Goal: Information Seeking & Learning: Check status

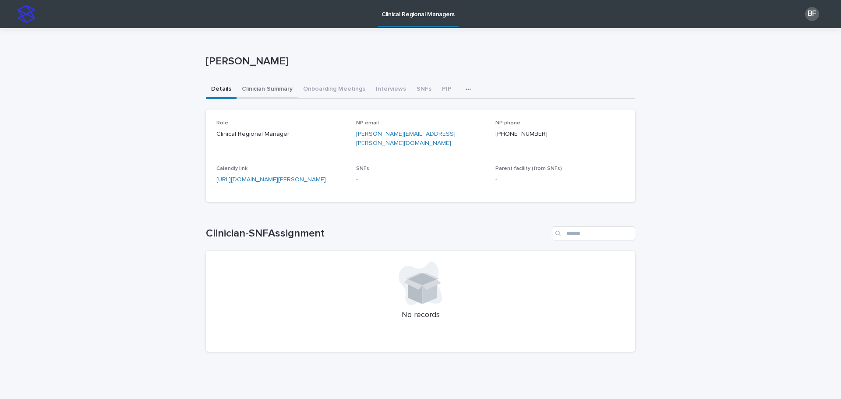
click at [255, 95] on button "Clinician Summary" at bounding box center [266, 90] width 61 height 18
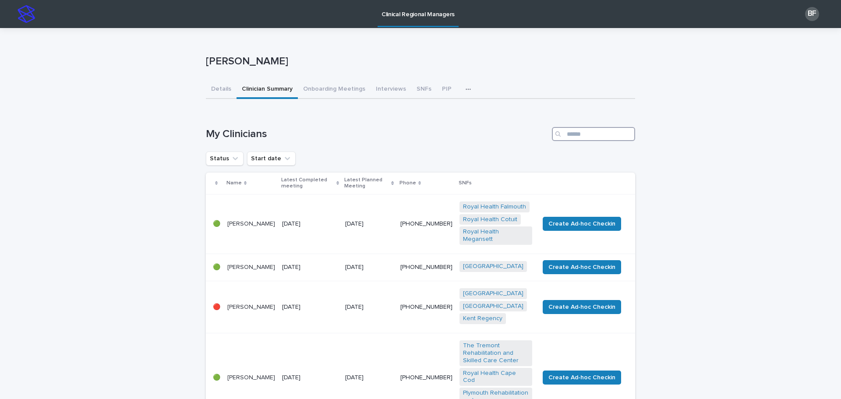
click at [577, 133] on input "Search" at bounding box center [593, 134] width 83 height 14
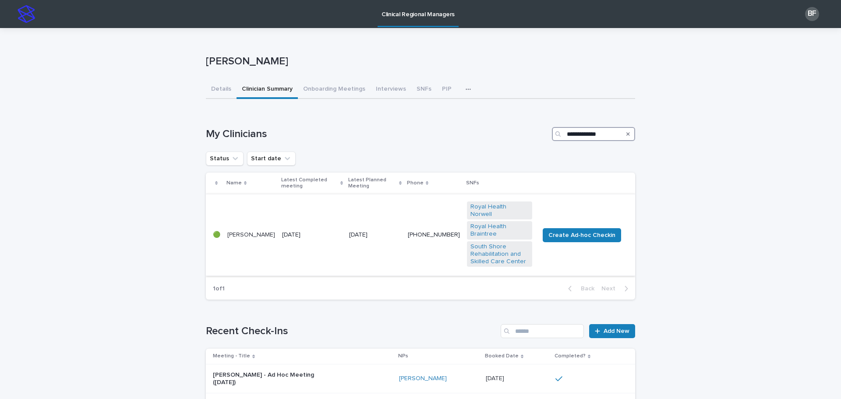
type input "**********"
click at [317, 211] on td "[DATE]" at bounding box center [311, 235] width 67 height 82
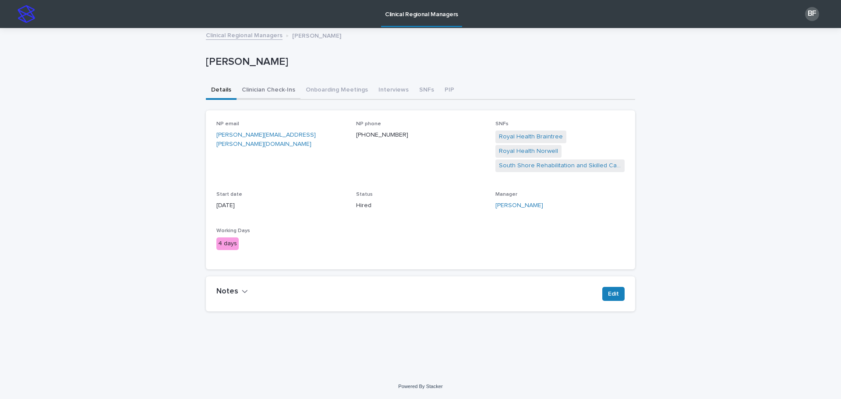
click at [271, 86] on button "Clinician Check-Ins" at bounding box center [268, 90] width 64 height 18
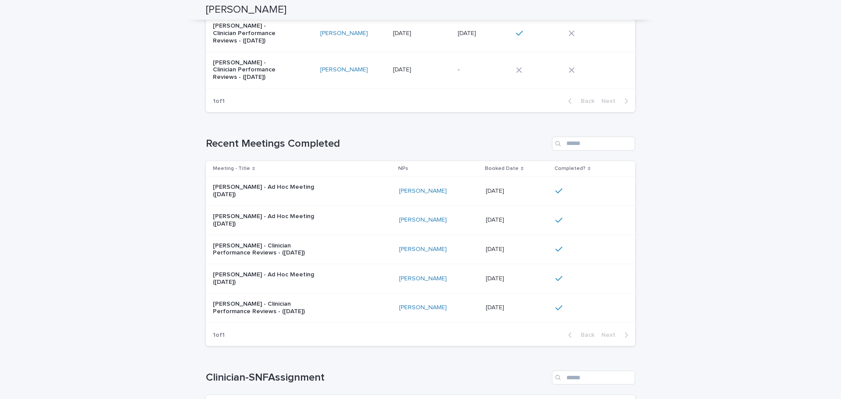
scroll to position [131, 0]
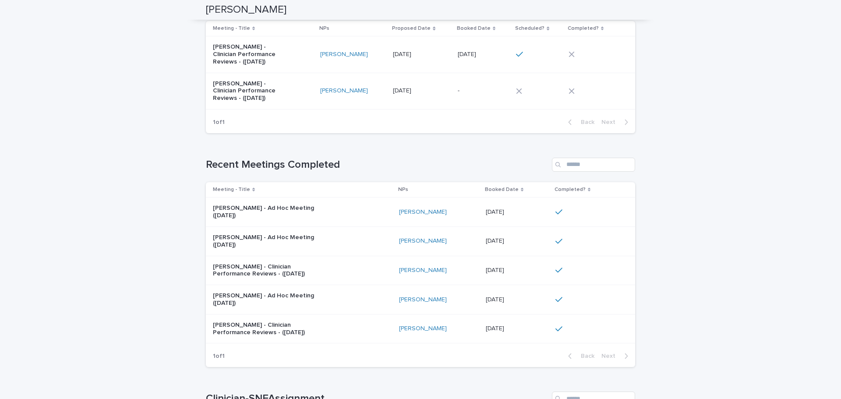
click at [368, 213] on div "[PERSON_NAME] - Ad Hoc Meeting ([DATE])" at bounding box center [302, 212] width 179 height 22
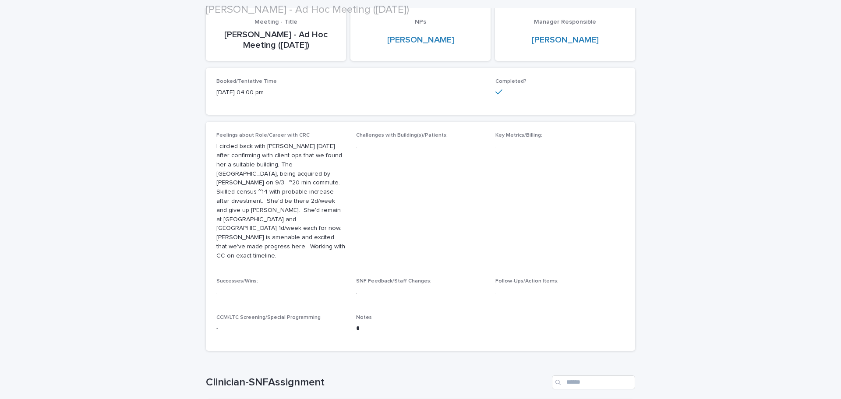
scroll to position [88, 0]
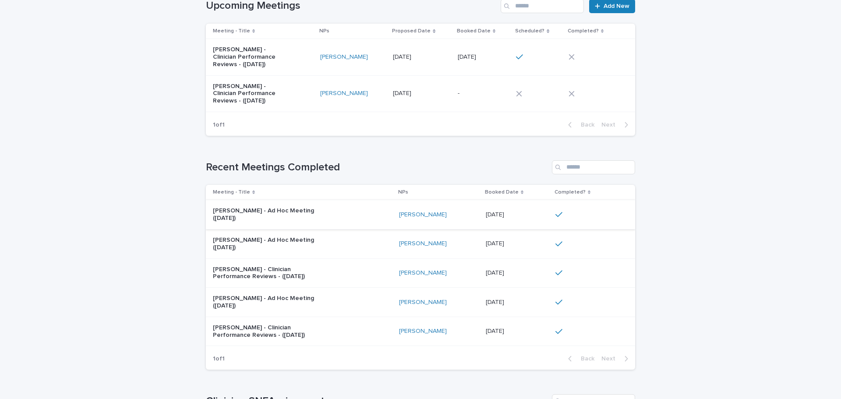
scroll to position [131, 0]
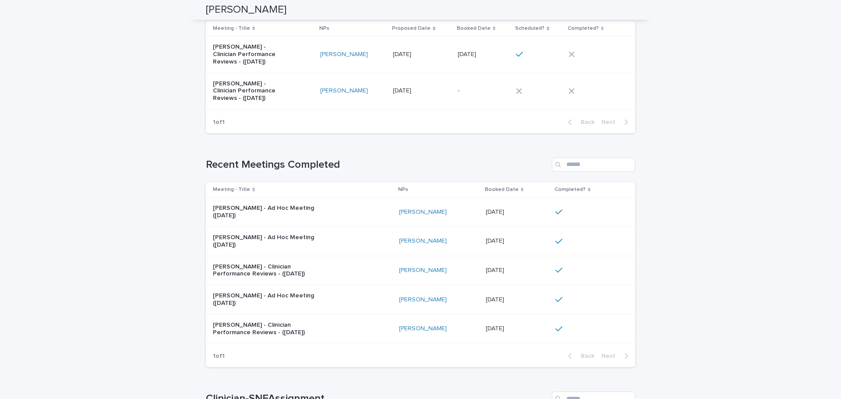
click at [349, 233] on div "[PERSON_NAME] - Ad Hoc Meeting ([DATE])" at bounding box center [302, 241] width 179 height 22
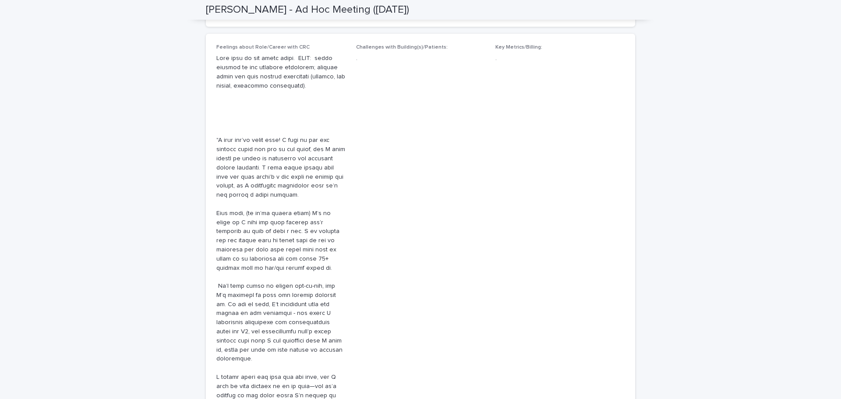
scroll to position [175, 0]
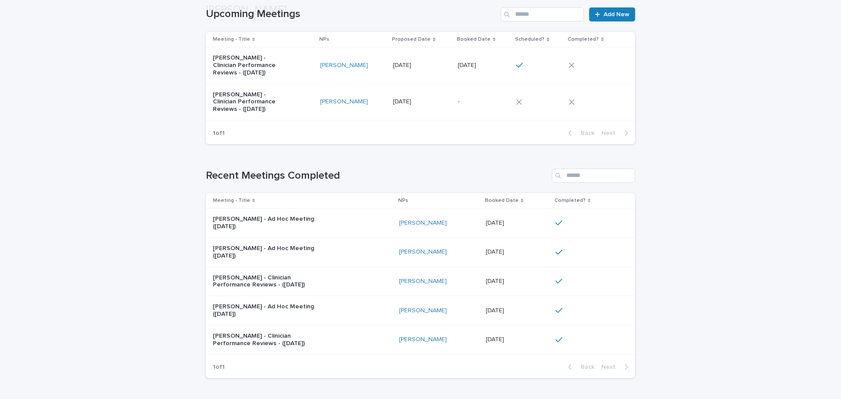
scroll to position [131, 0]
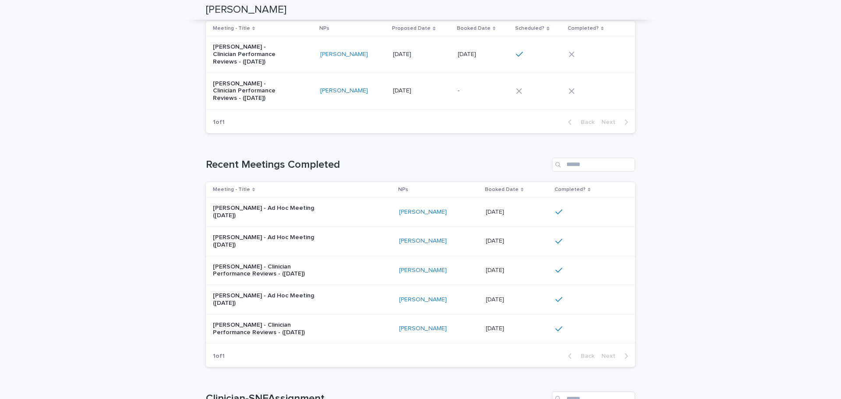
click at [313, 274] on p "[PERSON_NAME] - Clinician Performance Reviews - ([DATE])" at bounding box center [267, 270] width 109 height 15
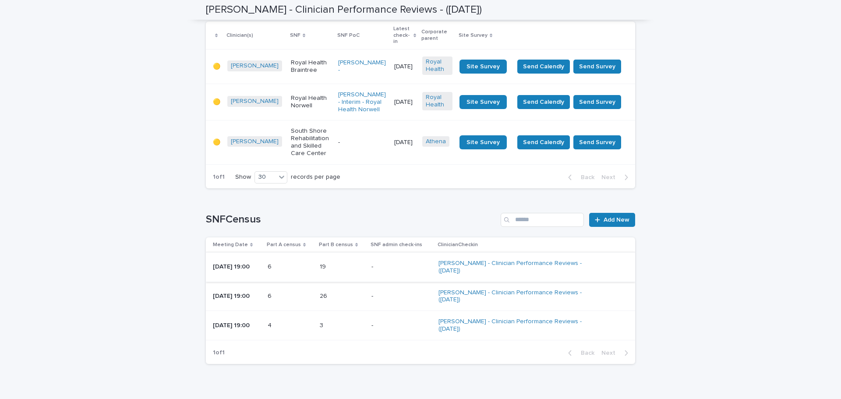
scroll to position [764, 0]
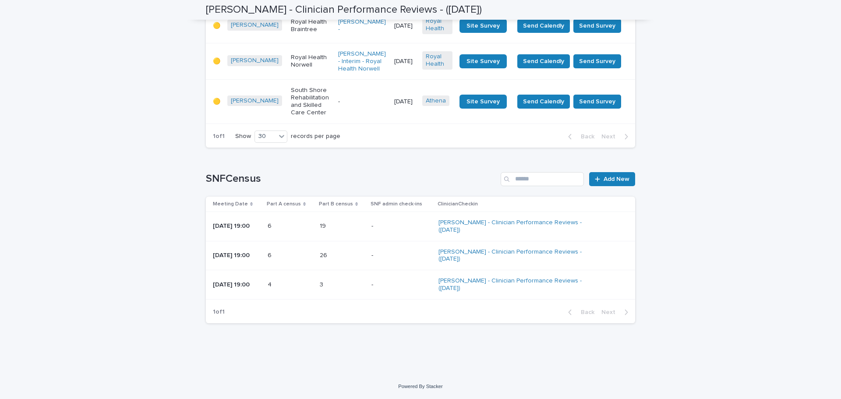
click at [313, 251] on div "6 6" at bounding box center [290, 255] width 45 height 14
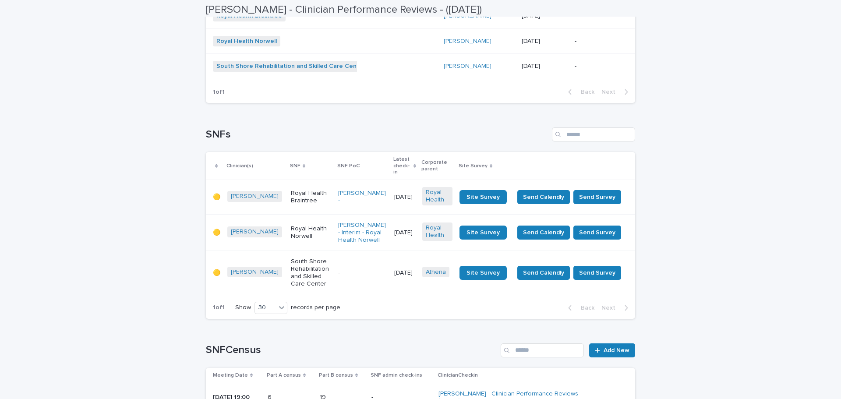
scroll to position [764, 0]
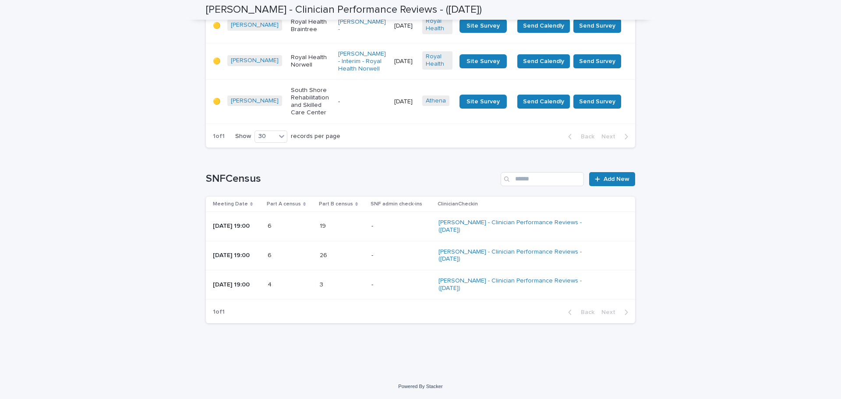
click at [296, 229] on p at bounding box center [290, 225] width 45 height 7
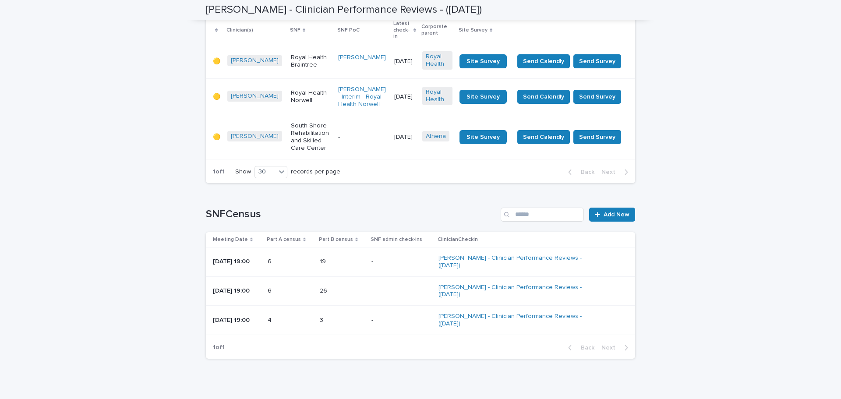
scroll to position [764, 0]
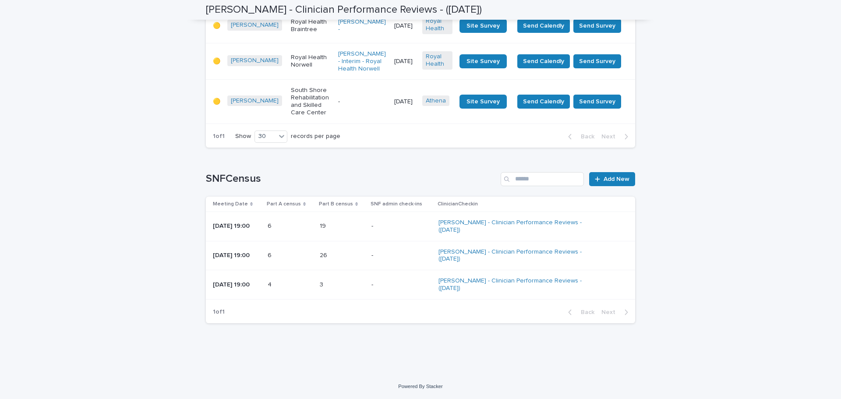
click at [298, 283] on p at bounding box center [290, 284] width 45 height 7
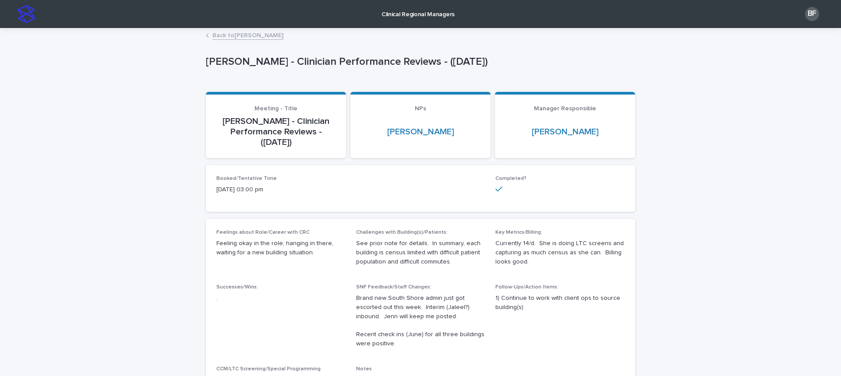
click at [231, 32] on link "Back to [PERSON_NAME]" at bounding box center [247, 35] width 71 height 10
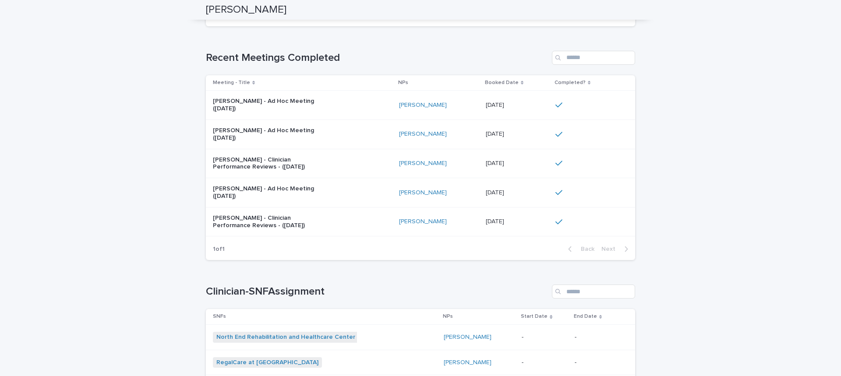
scroll to position [238, 0]
click at [354, 104] on div "[PERSON_NAME] - Ad Hoc Meeting ([DATE])" at bounding box center [302, 106] width 179 height 22
